Goal: Obtain resource: Obtain resource

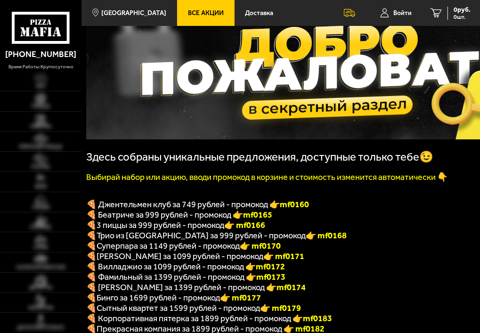
scroll to position [75, 0]
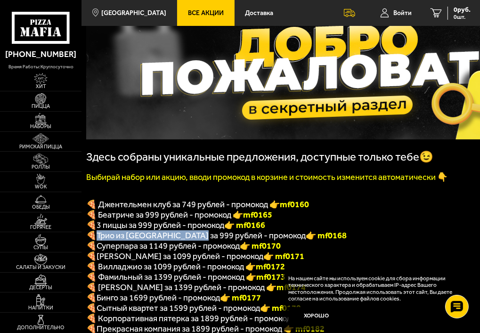
drag, startPoint x: 97, startPoint y: 241, endPoint x: 195, endPoint y: 239, distance: 99.0
click at [195, 239] on span "Трио из [GEOGRAPHIC_DATA] за 999 рублей - промокод" at bounding box center [201, 235] width 209 height 10
click at [118, 230] on span "3 пиццы за 999 рублей - промокод" at bounding box center [161, 225] width 128 height 10
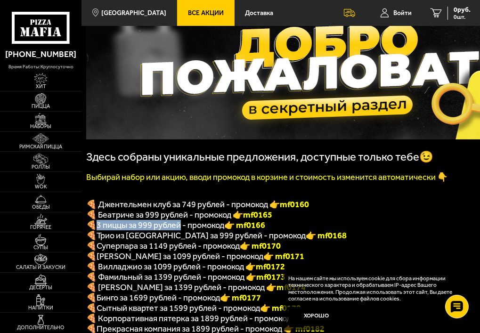
drag, startPoint x: 95, startPoint y: 229, endPoint x: 182, endPoint y: 228, distance: 87.6
click at [182, 228] on p "🍕 3 пиццы за 999 рублей - промокод 👉 mf0166" at bounding box center [279, 225] width 387 height 10
click at [127, 261] on span "[PERSON_NAME] за 1099 рублей - промокод" at bounding box center [180, 256] width 167 height 10
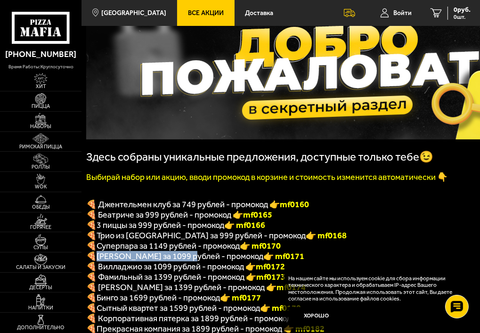
drag, startPoint x: 98, startPoint y: 258, endPoint x: 190, endPoint y: 261, distance: 92.4
click at [190, 261] on span "[PERSON_NAME] за 1099 рублей - промокод" at bounding box center [180, 256] width 167 height 10
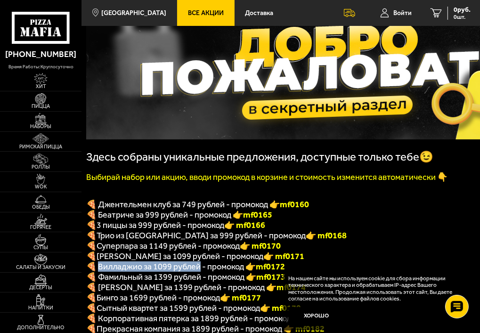
drag, startPoint x: 97, startPoint y: 271, endPoint x: 199, endPoint y: 275, distance: 102.3
click at [199, 272] on span "🍕 Вилладжио за 1099 рублей - промокод 👉 mf0172" at bounding box center [185, 266] width 199 height 10
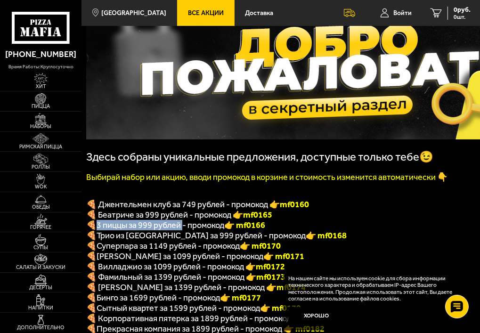
drag, startPoint x: 97, startPoint y: 228, endPoint x: 183, endPoint y: 227, distance: 86.2
click at [183, 227] on span "3 пиццы за 999 рублей - промокод" at bounding box center [161, 225] width 128 height 10
click at [98, 238] on span "Трио из [GEOGRAPHIC_DATA] за 999 рублей - промокод" at bounding box center [201, 235] width 209 height 10
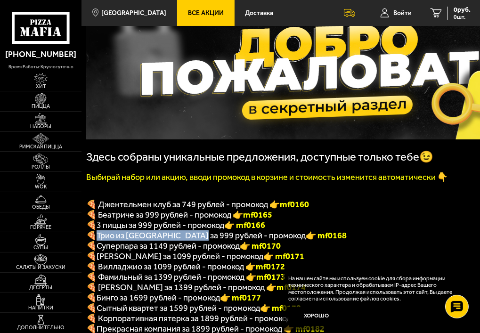
drag, startPoint x: 98, startPoint y: 236, endPoint x: 195, endPoint y: 242, distance: 97.7
click at [195, 241] on span "Трио из [GEOGRAPHIC_DATA] за 999 рублей - промокод" at bounding box center [201, 235] width 209 height 10
drag, startPoint x: 286, startPoint y: 239, endPoint x: 256, endPoint y: 238, distance: 30.7
click at [256, 238] on p "🍕 Трио из [GEOGRAPHIC_DATA] за 999 рублей - промокод 👉 mf0168" at bounding box center [279, 235] width 387 height 10
copy font "f0168"
